Goal: Find specific page/section: Find specific page/section

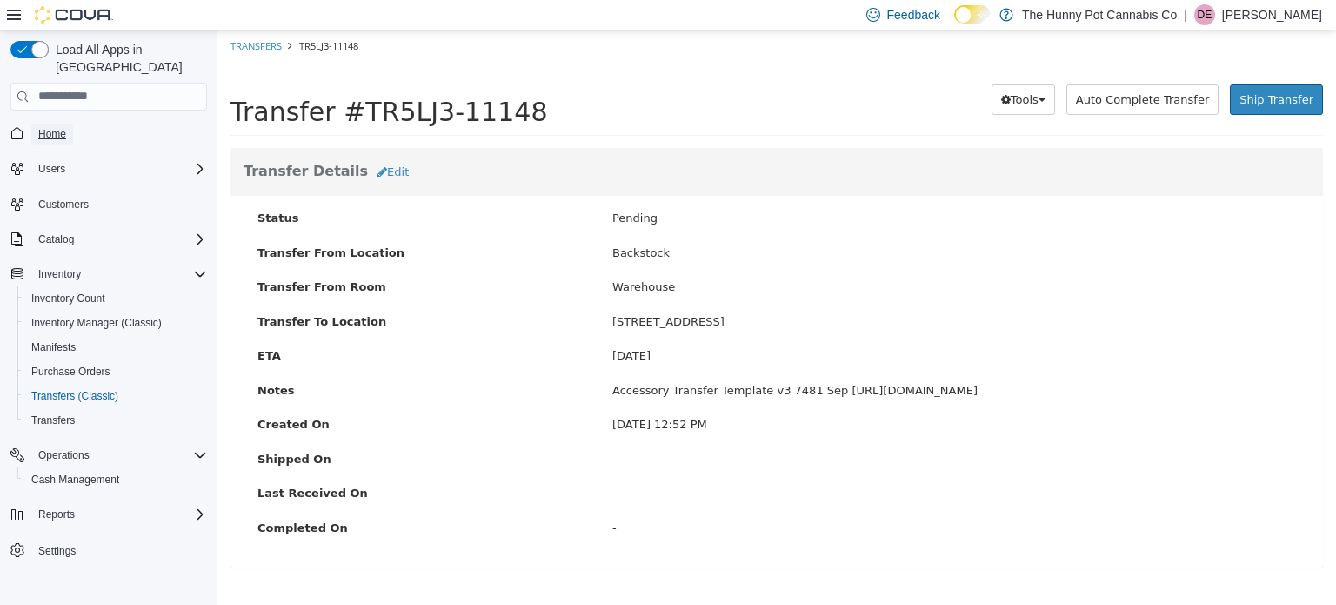
click at [57, 124] on span "Home" at bounding box center [52, 134] width 28 height 21
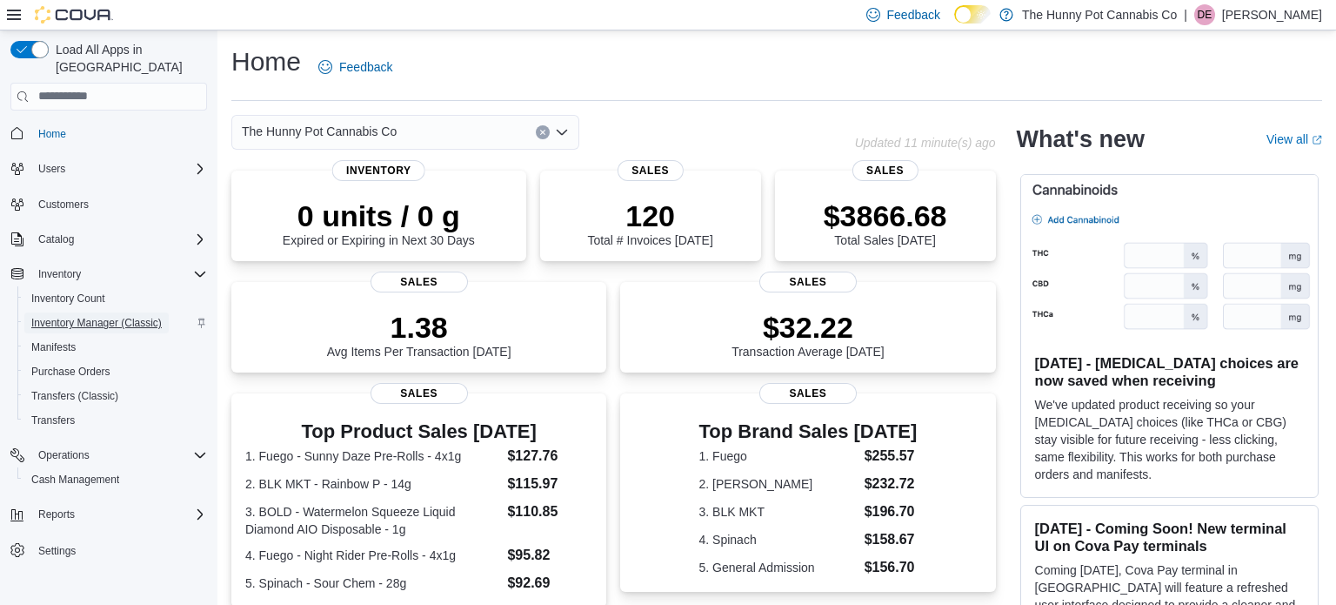
click at [84, 316] on span "Inventory Manager (Classic)" at bounding box center [96, 323] width 130 height 14
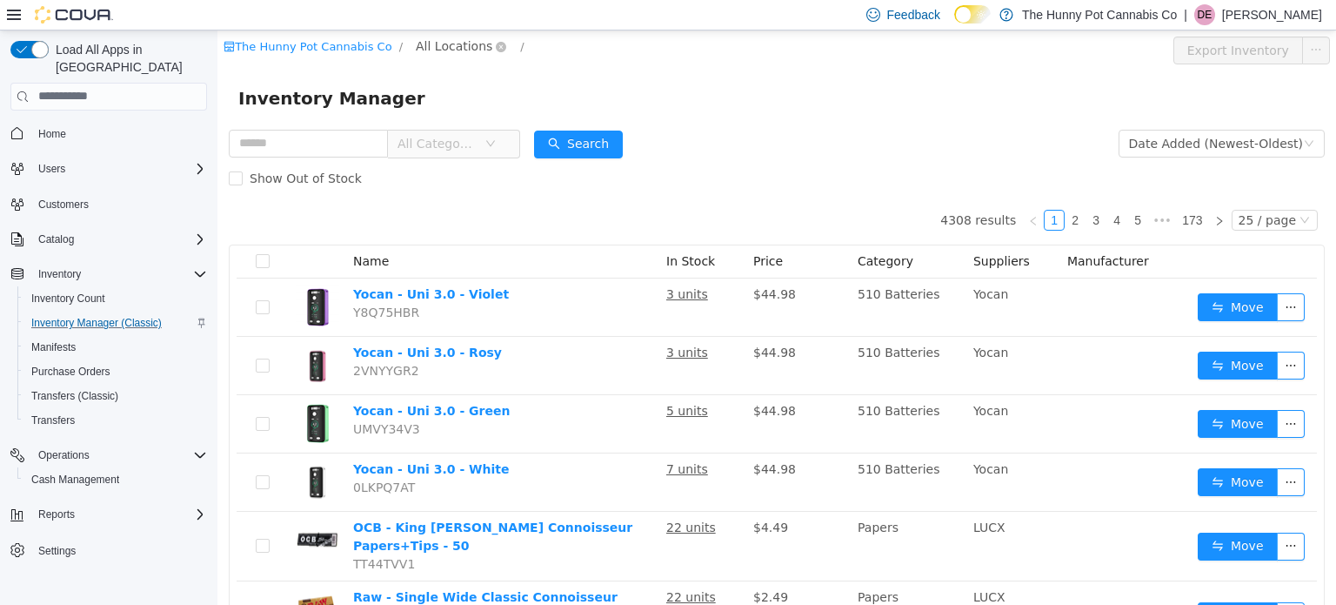
click at [428, 47] on span "All Locations" at bounding box center [454, 45] width 77 height 19
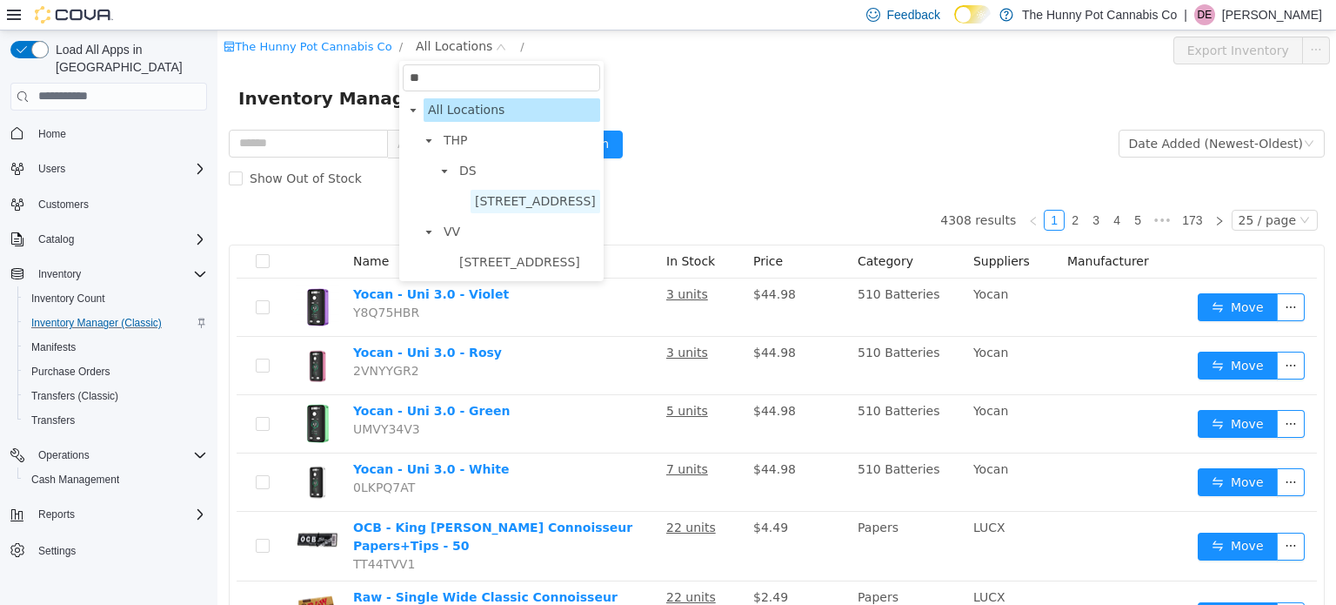
type input "**"
click at [530, 201] on span "[STREET_ADDRESS]" at bounding box center [535, 200] width 121 height 14
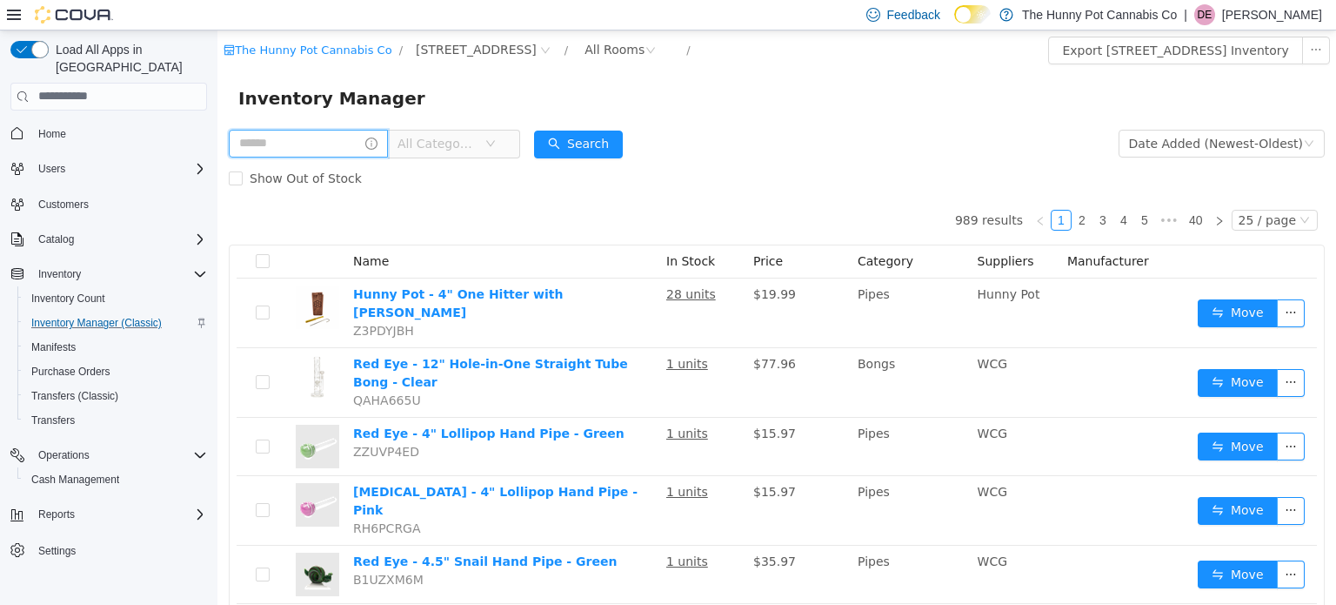
click at [352, 143] on input "text" at bounding box center [308, 143] width 159 height 28
